Goal: Check status: Check status

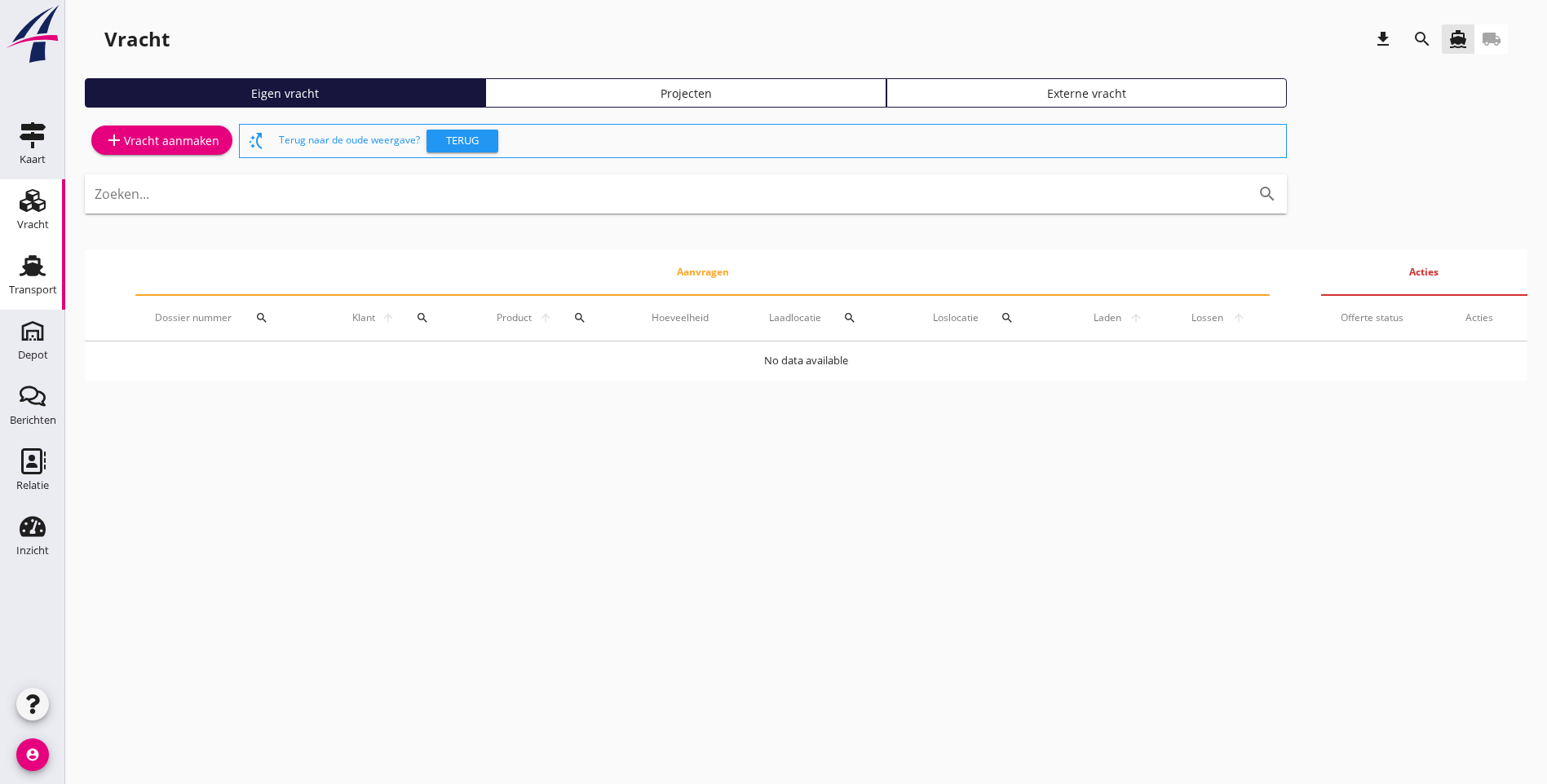
click at [32, 265] on use at bounding box center [33, 265] width 26 height 21
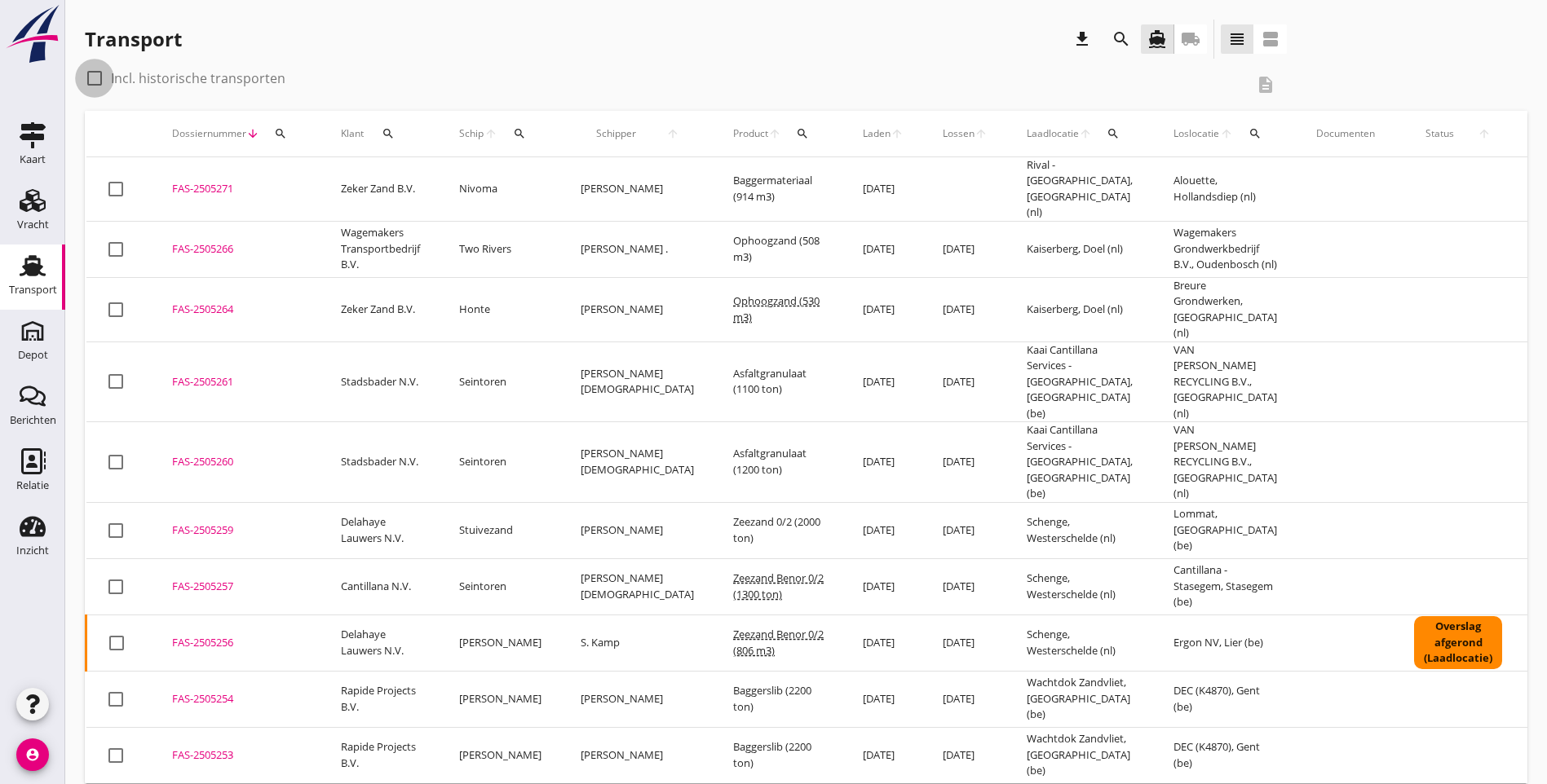
click at [96, 79] on div at bounding box center [95, 78] width 28 height 28
checkbox input "true"
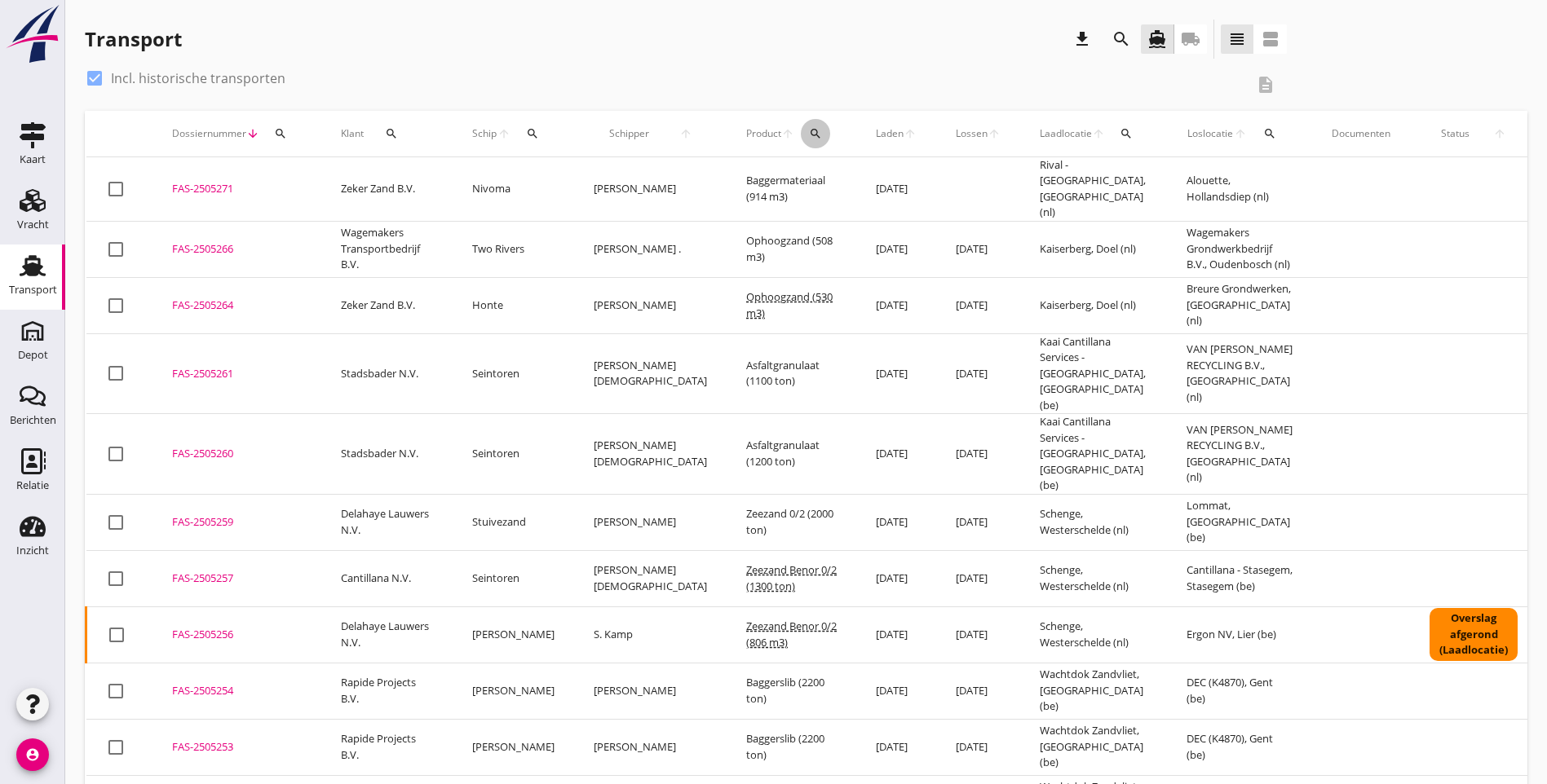
click at [809, 140] on icon "search" at bounding box center [816, 134] width 13 height 13
click at [780, 177] on input "Zoeken op product..." at bounding box center [836, 181] width 169 height 26
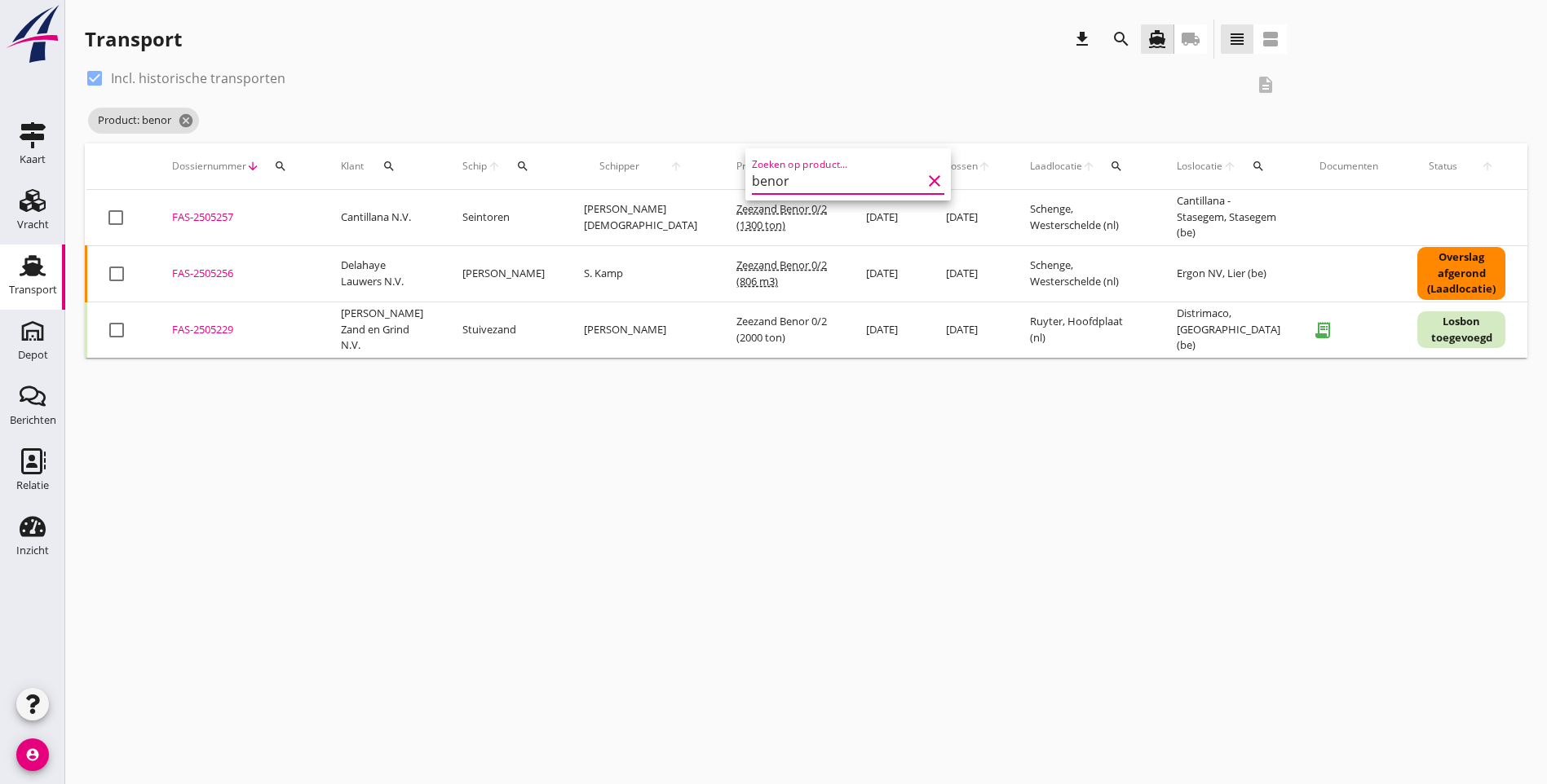
type input "benor"
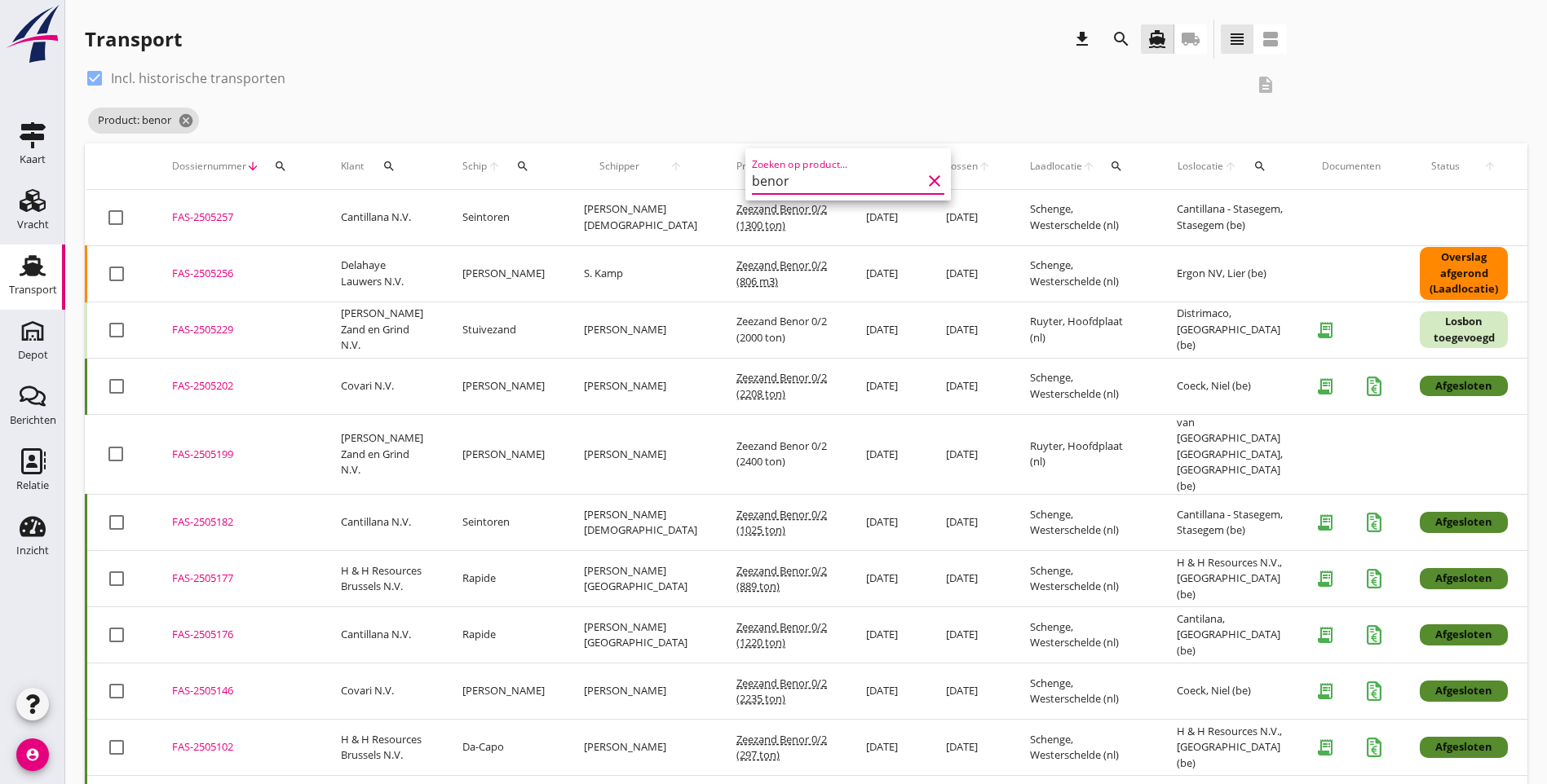
click at [925, 180] on icon "clear" at bounding box center [934, 180] width 20 height 20
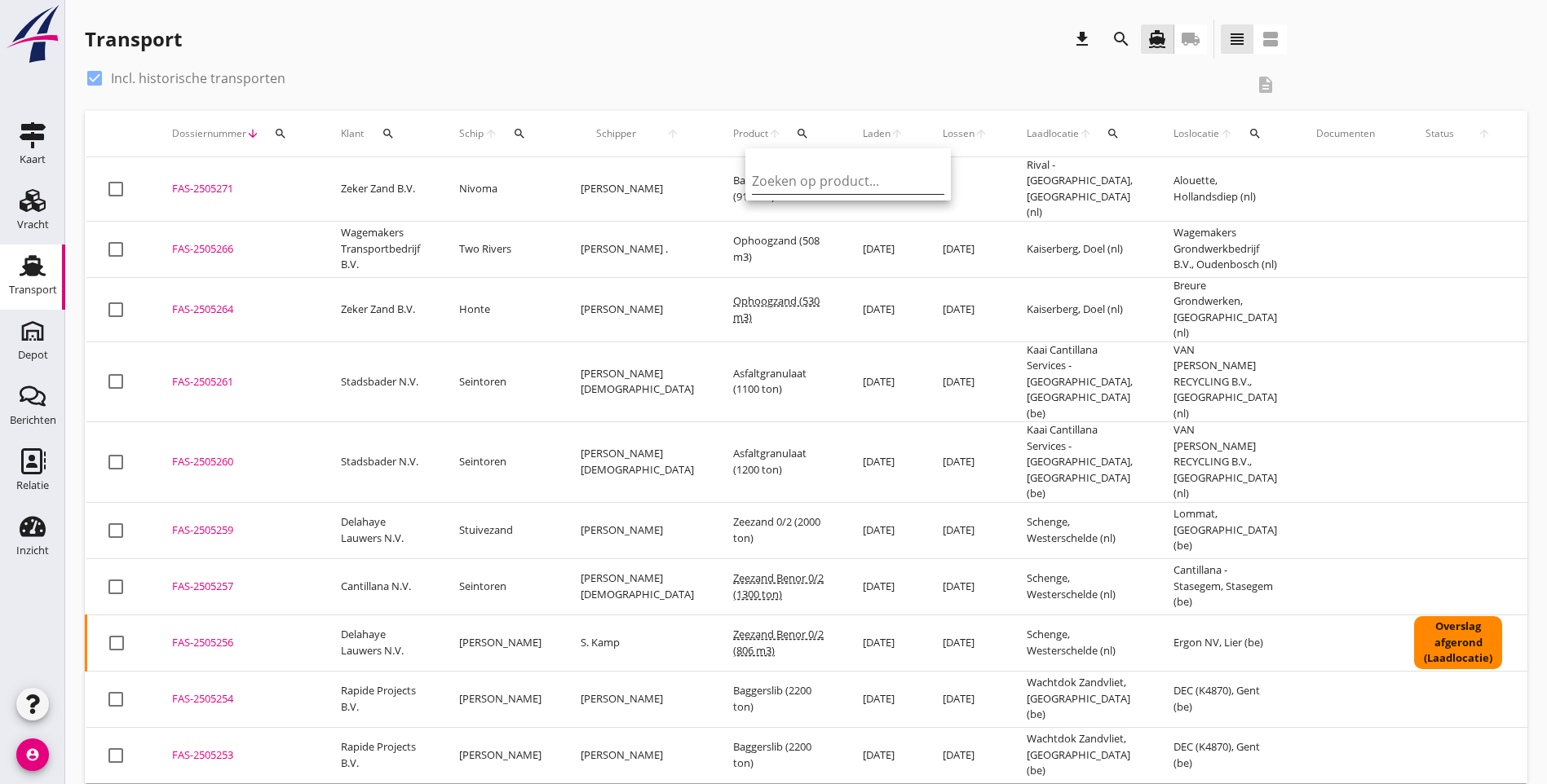
click at [1239, 65] on div "check_box Incl. historische transporten description" at bounding box center [806, 87] width 1443 height 46
